Goal: Find specific page/section: Find specific page/section

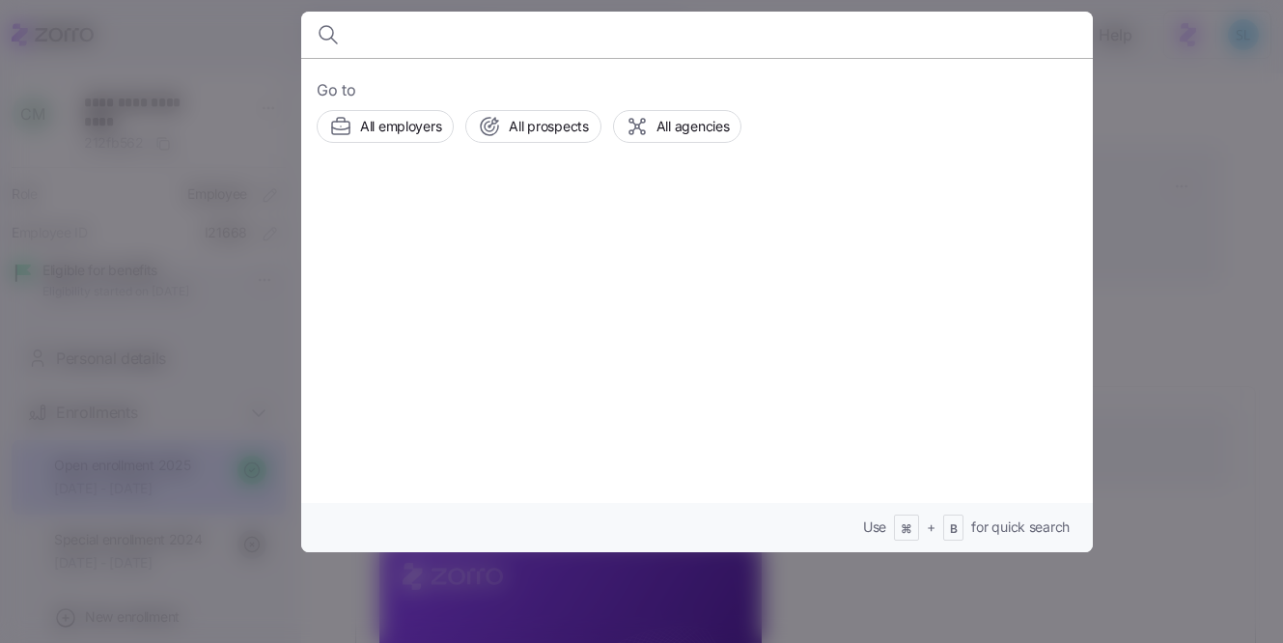
click at [1227, 175] on div at bounding box center [641, 321] width 1283 height 643
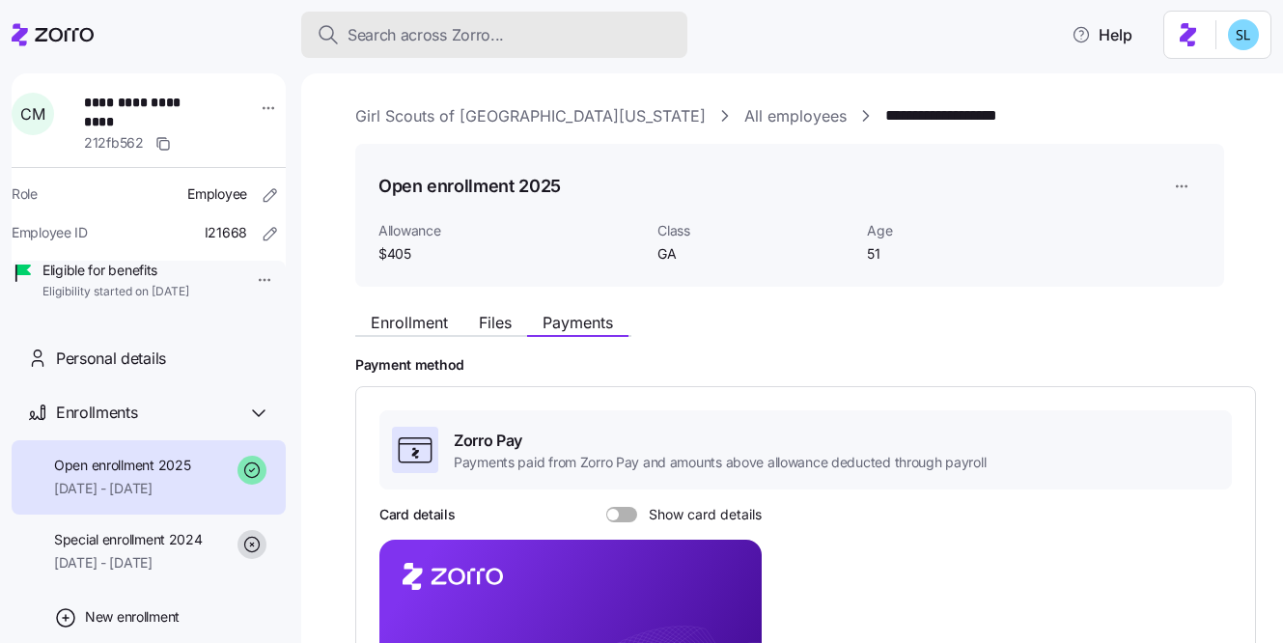
click at [499, 23] on span "Search across Zorro..." at bounding box center [425, 35] width 156 height 24
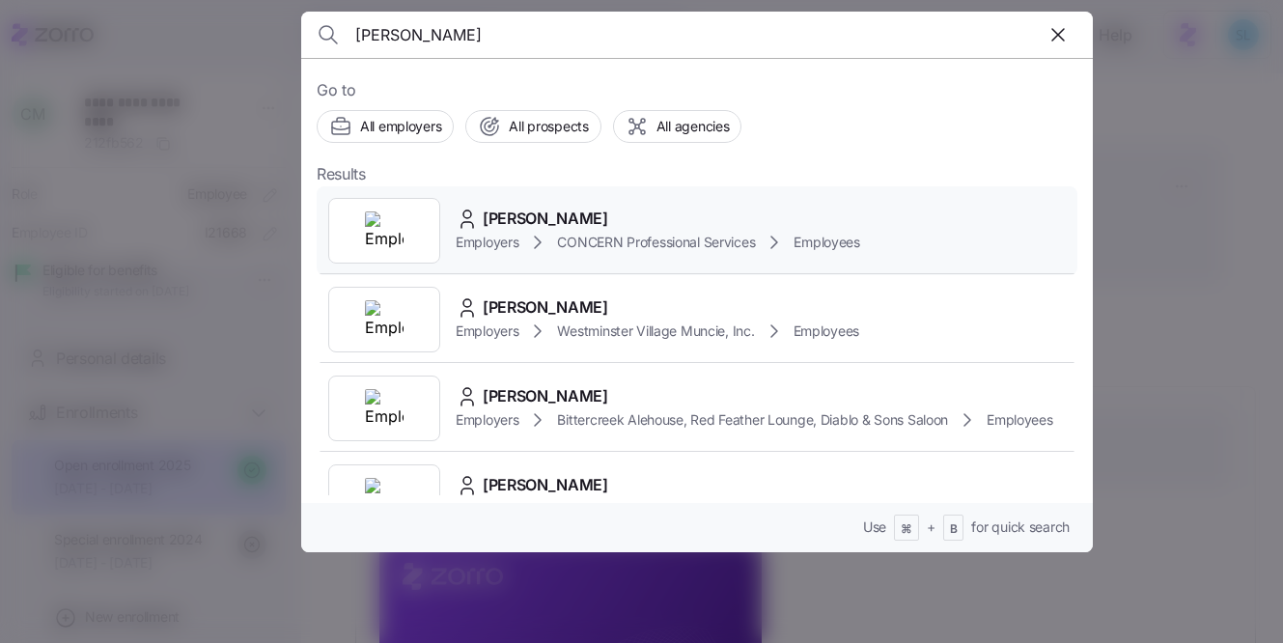
type input "[PERSON_NAME]"
click at [584, 204] on div "[PERSON_NAME] Employers CONCERN Professional Services Employees" at bounding box center [697, 230] width 761 height 89
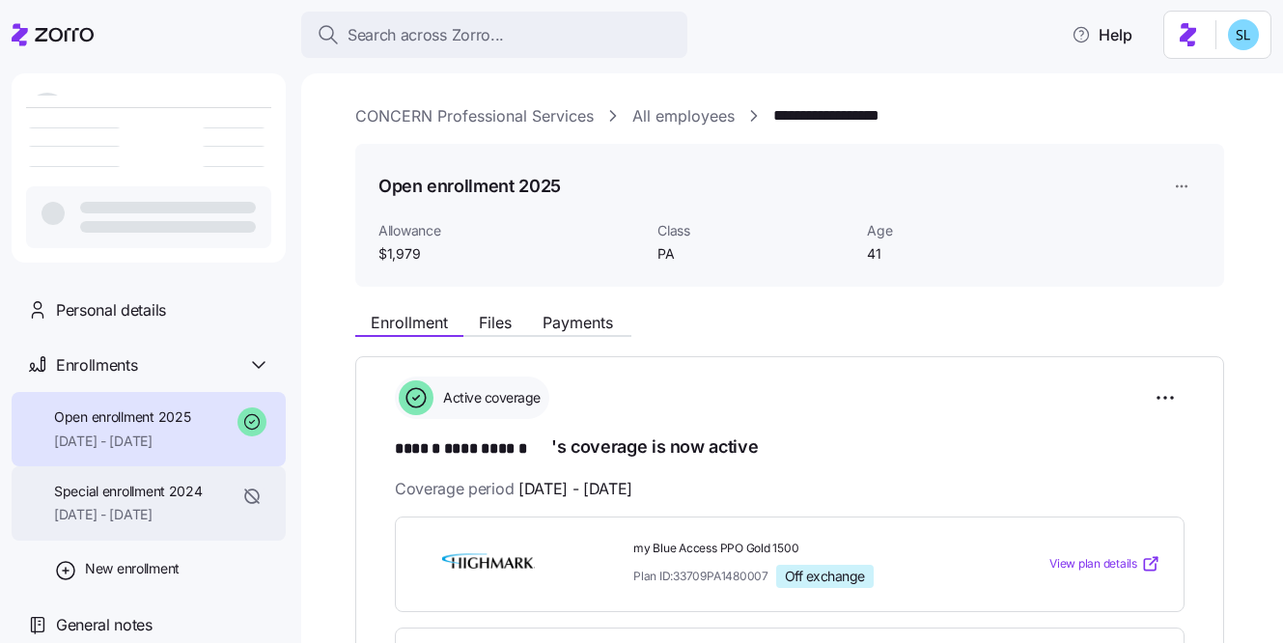
click at [170, 533] on div "Special enrollment 2024 [DATE] - [DATE]" at bounding box center [149, 503] width 274 height 74
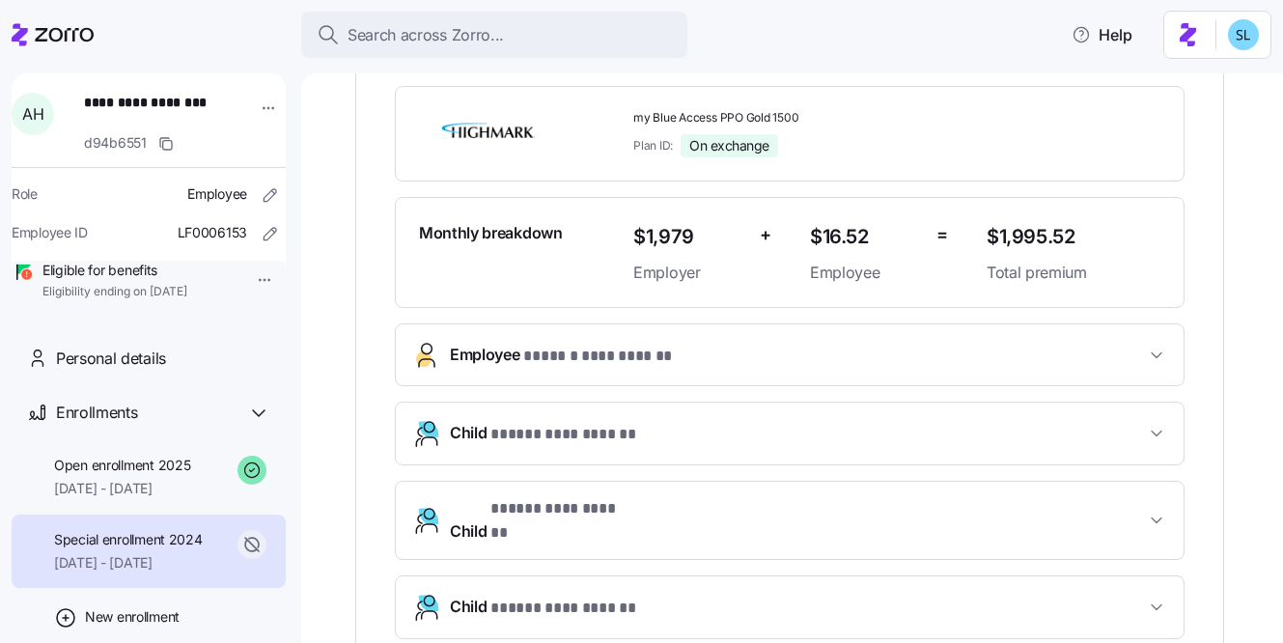
scroll to position [393, 0]
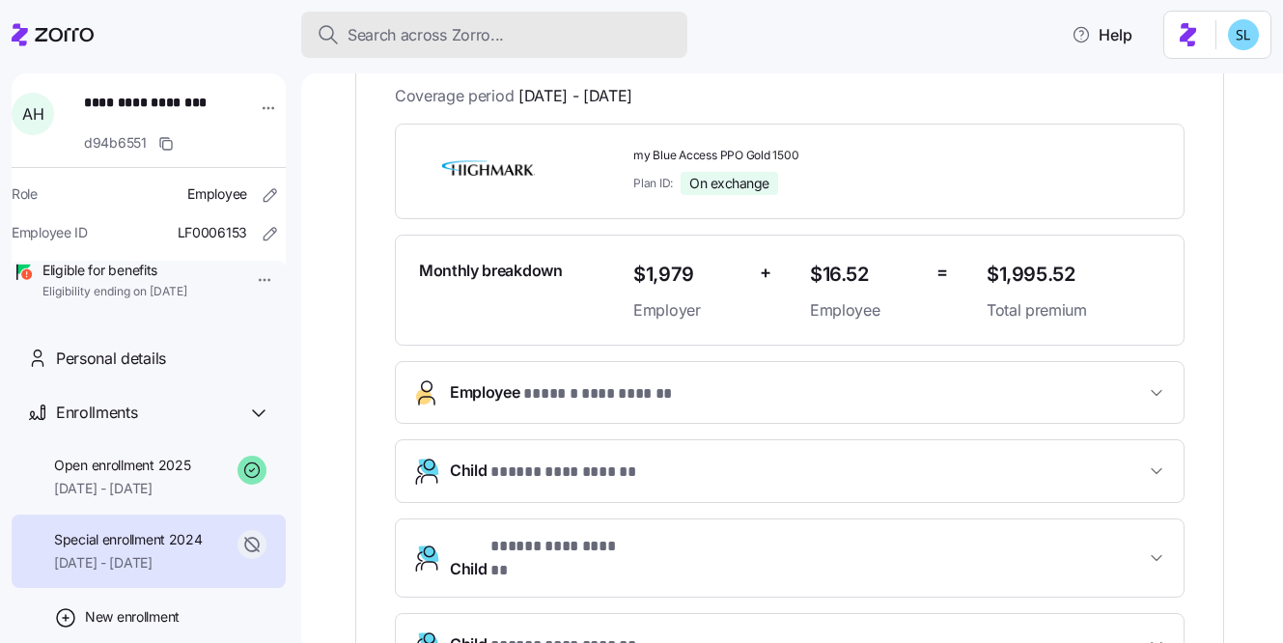
click at [468, 40] on span "Search across Zorro..." at bounding box center [425, 35] width 156 height 24
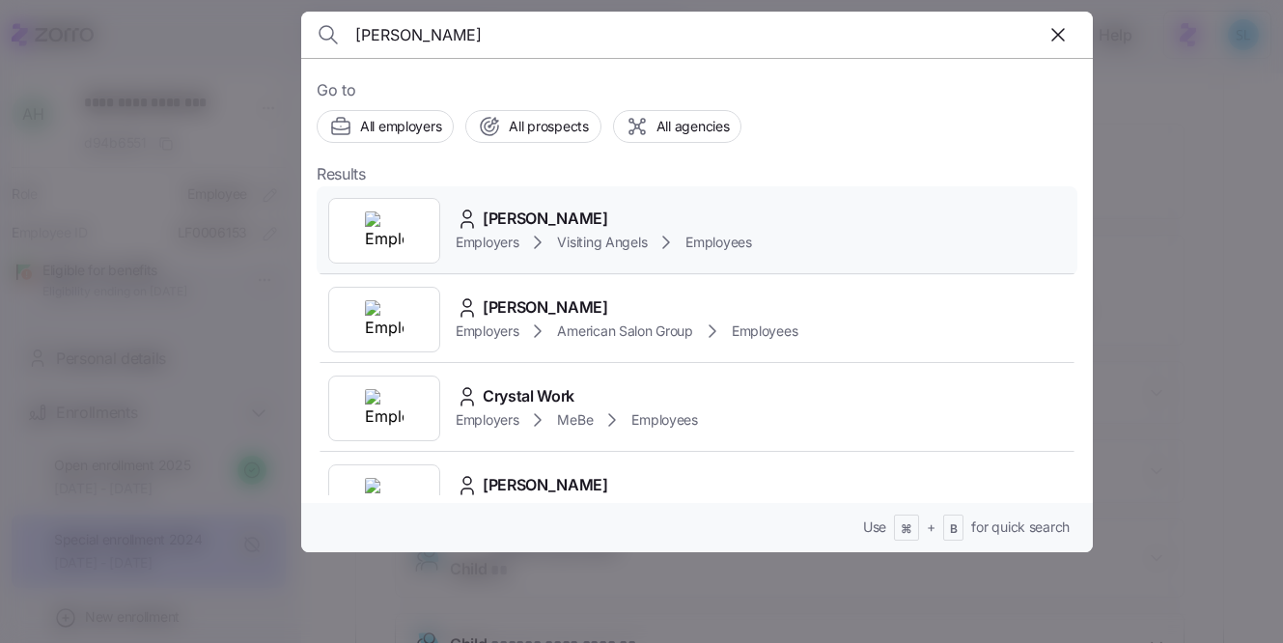
type input "[PERSON_NAME]"
click at [591, 209] on div "[PERSON_NAME]" at bounding box center [604, 219] width 296 height 24
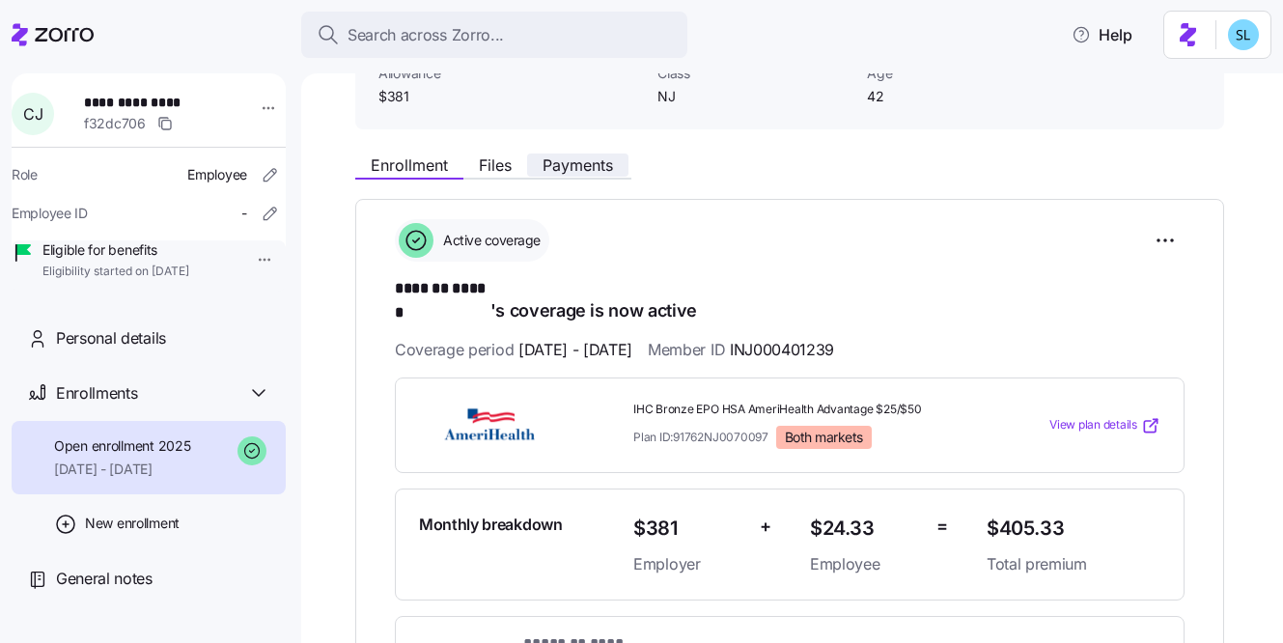
scroll to position [125, 0]
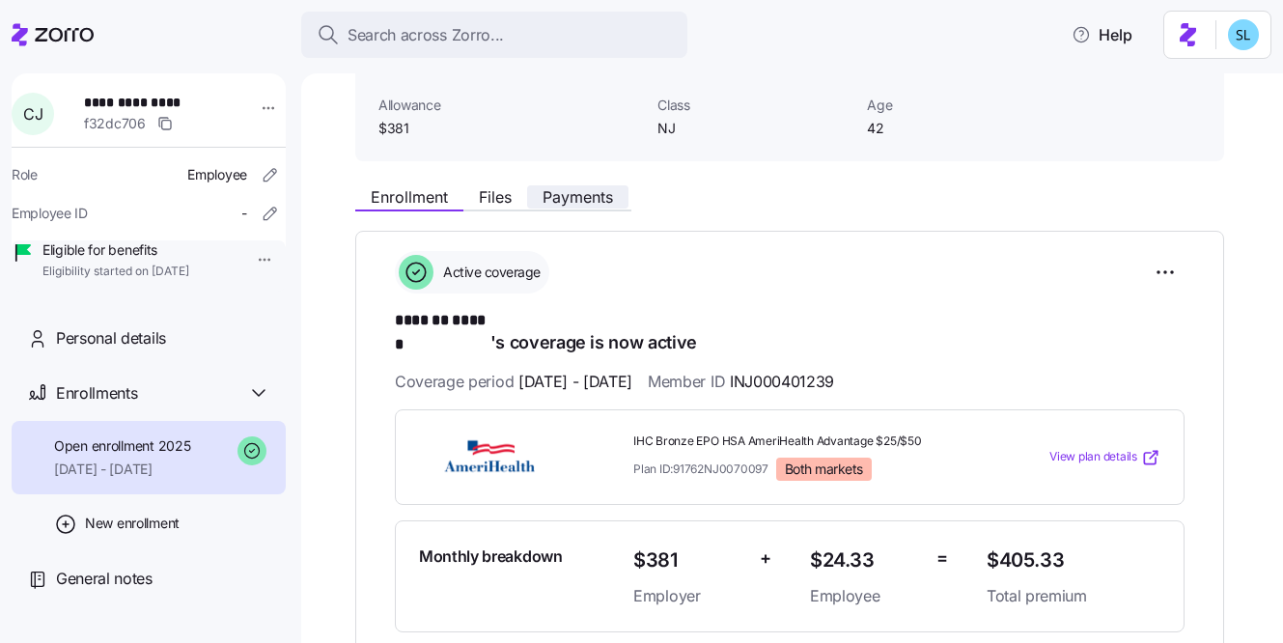
click at [606, 201] on span "Payments" at bounding box center [577, 196] width 70 height 15
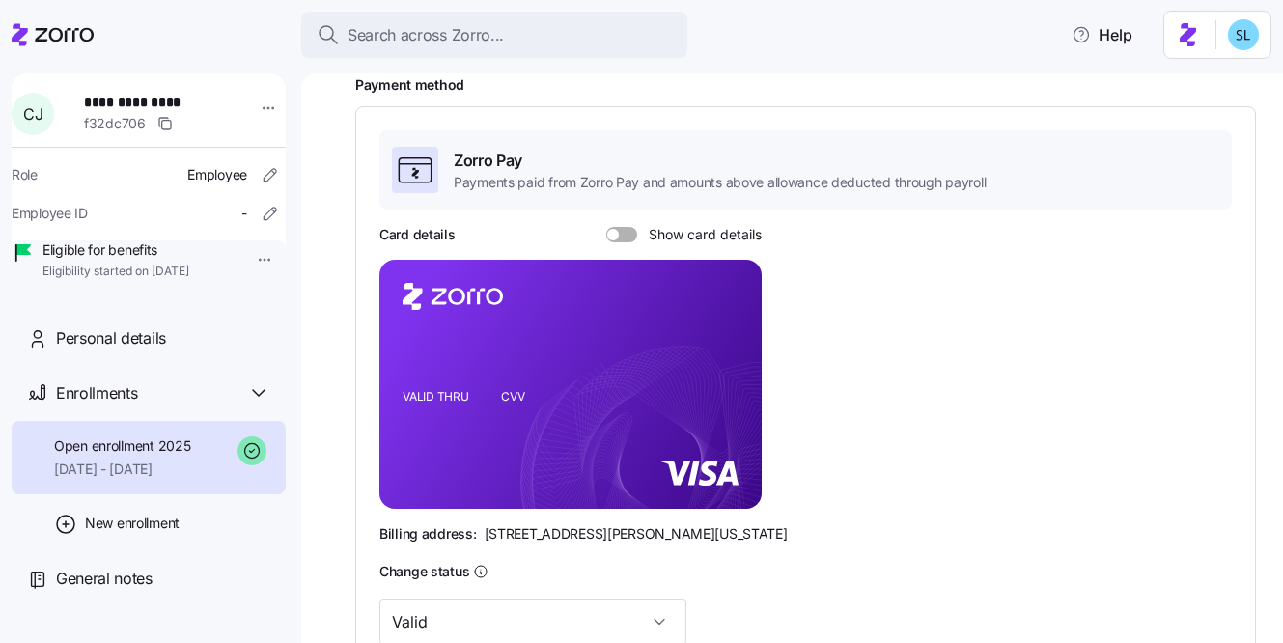
scroll to position [588, 0]
